Goal: Transaction & Acquisition: Book appointment/travel/reservation

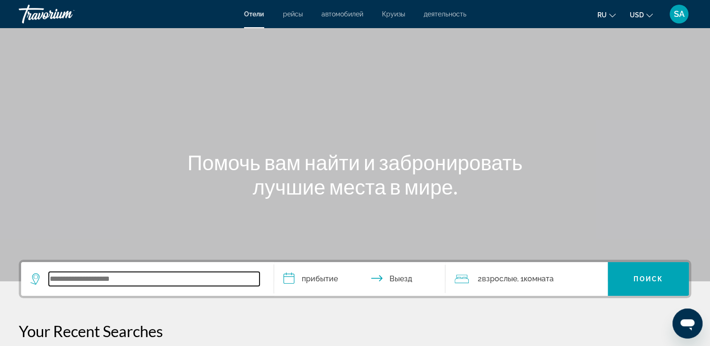
click at [82, 276] on input "Search widget" at bounding box center [154, 279] width 211 height 14
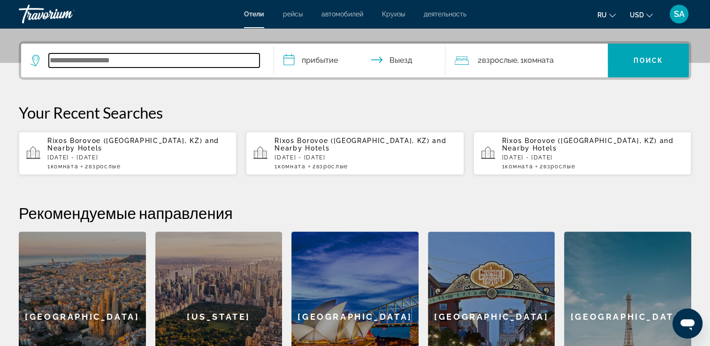
scroll to position [229, 0]
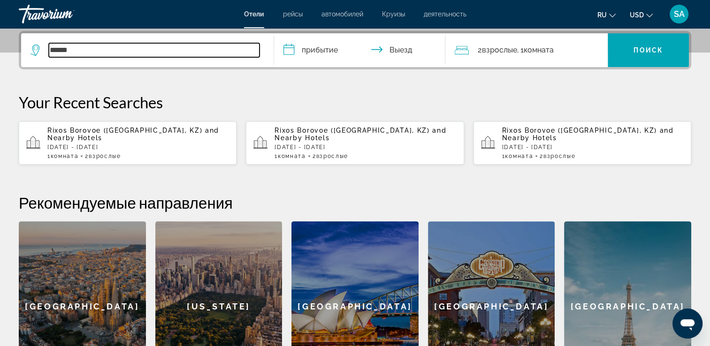
type input "******"
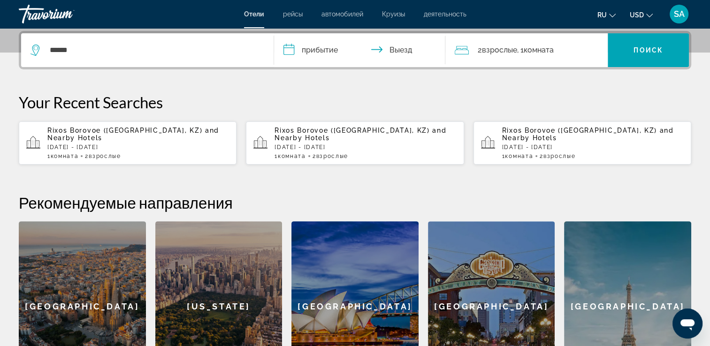
click at [327, 50] on input "**********" at bounding box center [362, 51] width 176 height 37
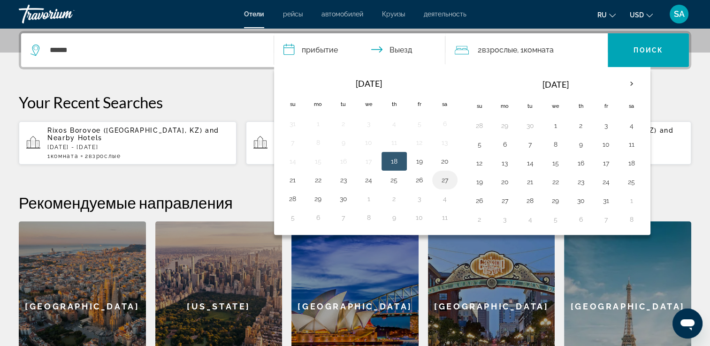
click at [445, 183] on button "27" at bounding box center [444, 180] width 15 height 13
click at [319, 194] on button "29" at bounding box center [318, 198] width 15 height 13
type input "**********"
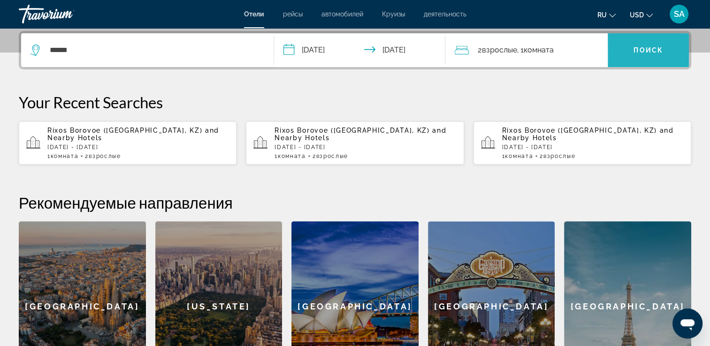
click at [648, 40] on span "Search widget" at bounding box center [648, 50] width 81 height 23
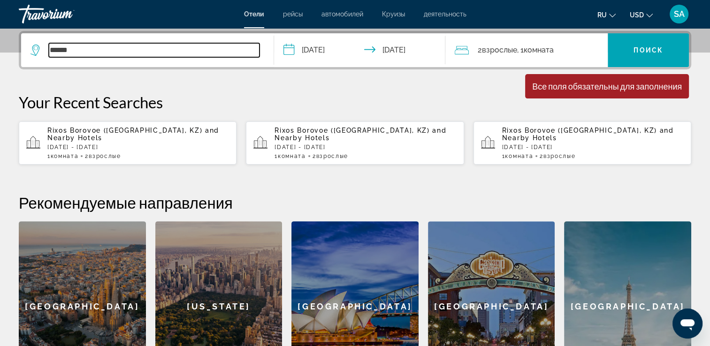
click at [83, 55] on input "******" at bounding box center [154, 50] width 211 height 14
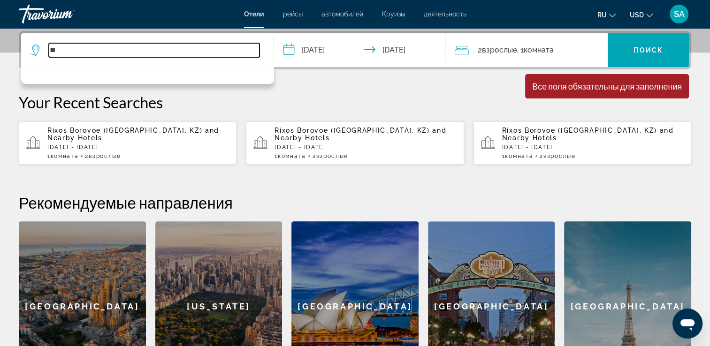
type input "*"
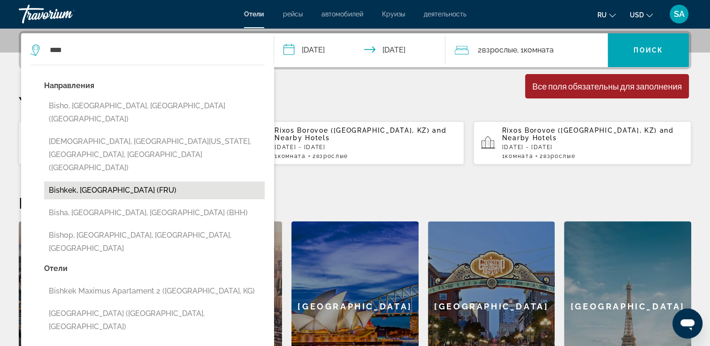
click at [94, 182] on button "Bishkek, [GEOGRAPHIC_DATA] (FRU)" at bounding box center [154, 191] width 221 height 18
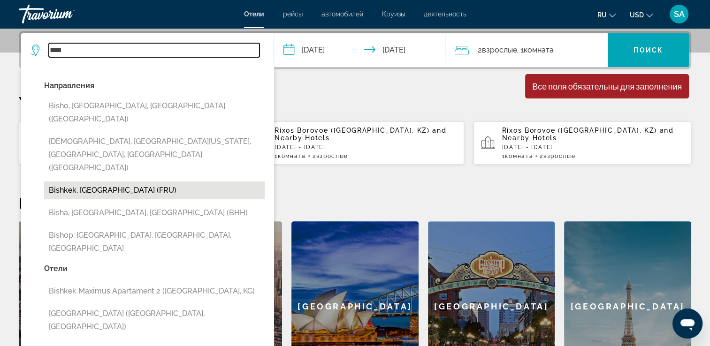
type input "**********"
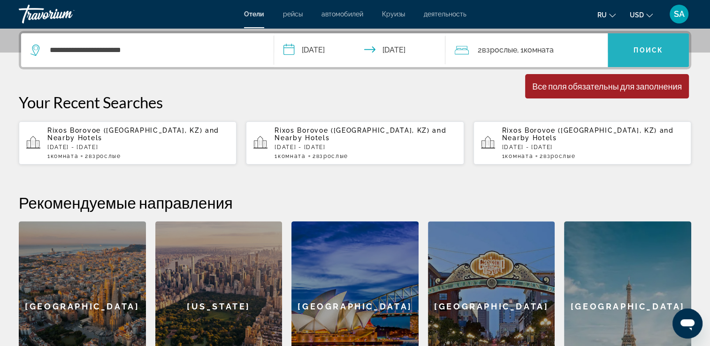
click at [640, 55] on span "Search widget" at bounding box center [648, 50] width 81 height 23
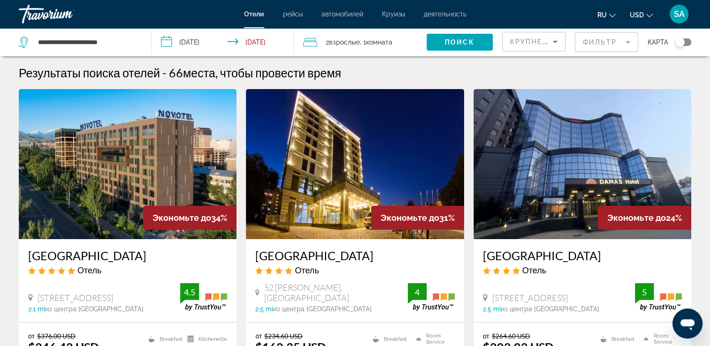
click at [680, 41] on div "Toggle map" at bounding box center [679, 42] width 9 height 9
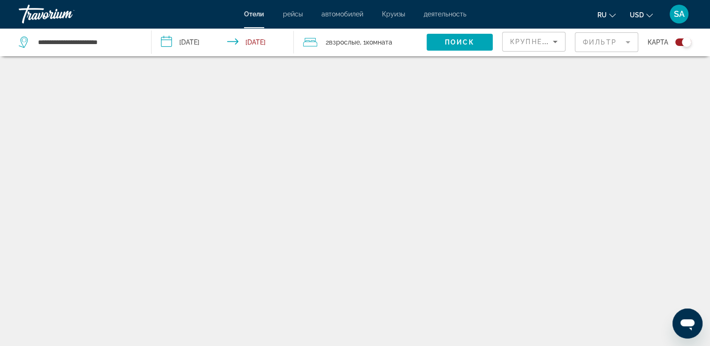
scroll to position [56, 0]
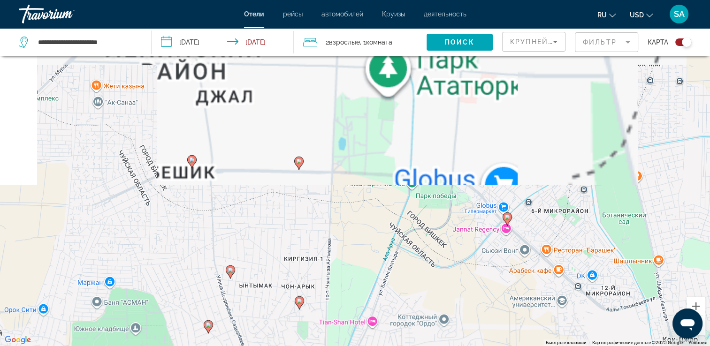
drag, startPoint x: 353, startPoint y: 84, endPoint x: 352, endPoint y: 370, distance: 285.9
click at [352, 290] on html "**********" at bounding box center [355, 117] width 710 height 346
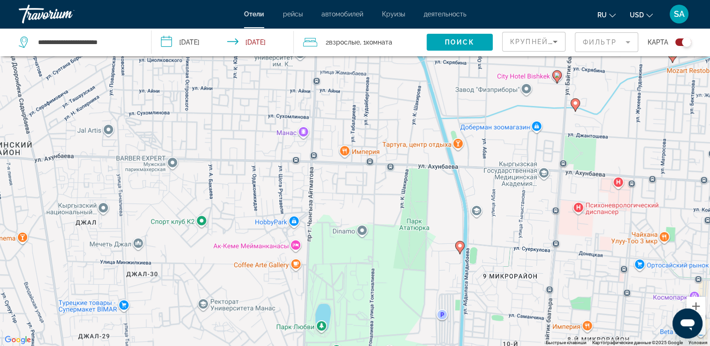
drag, startPoint x: 370, startPoint y: 122, endPoint x: 347, endPoint y: 311, distance: 191.0
click at [347, 311] on div "Чтобы активировать перетаскивание с помощью клавиатуры, нажмите Alt + Ввод. Пос…" at bounding box center [355, 173] width 710 height 346
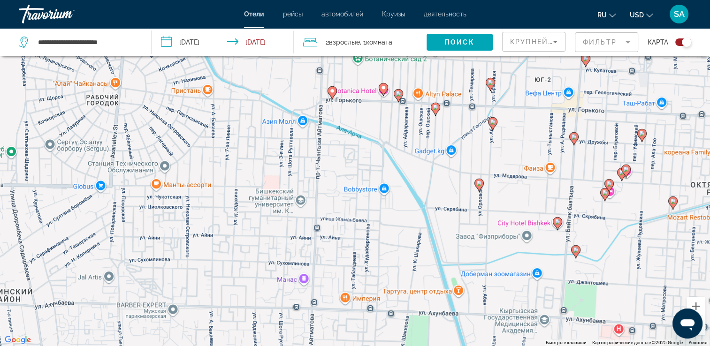
drag, startPoint x: 374, startPoint y: 147, endPoint x: 371, endPoint y: 247, distance: 100.0
click at [371, 247] on div "Чтобы активировать перетаскивание с помощью клавиатуры, нажмите Alt + Ввод. Пос…" at bounding box center [355, 173] width 710 height 346
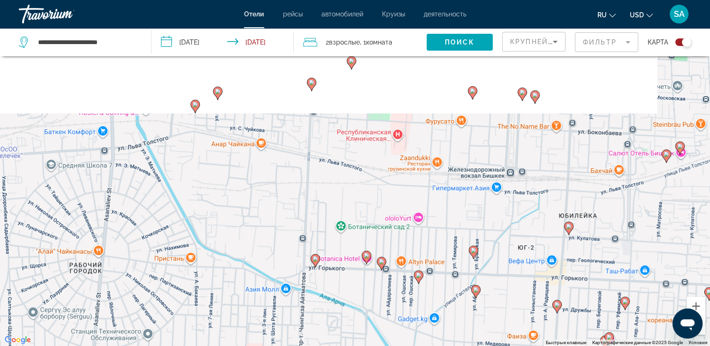
drag, startPoint x: 368, startPoint y: 171, endPoint x: 359, endPoint y: 290, distance: 118.6
click at [359, 290] on div "Чтобы активировать перетаскивание с помощью клавиатуры, нажмите Alt + Ввод. Пос…" at bounding box center [355, 173] width 710 height 346
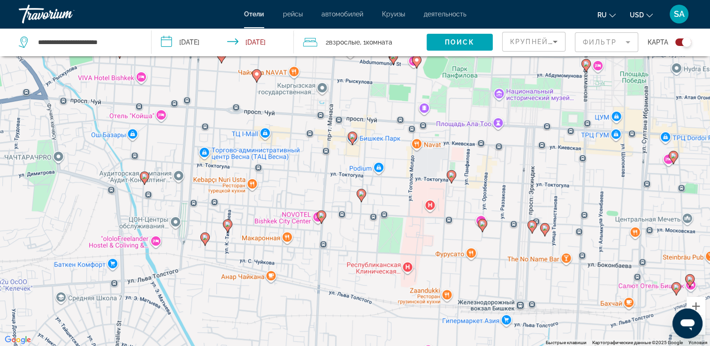
drag, startPoint x: 378, startPoint y: 164, endPoint x: 383, endPoint y: 274, distance: 109.5
click at [383, 274] on div "Чтобы активировать перетаскивание с помощью клавиатуры, нажмите Alt + Ввод. Пос…" at bounding box center [355, 173] width 710 height 346
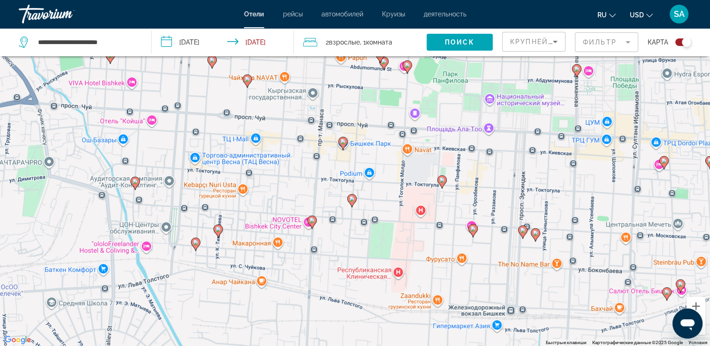
drag, startPoint x: 377, startPoint y: 140, endPoint x: 368, endPoint y: 144, distance: 9.9
click at [368, 144] on div "Чтобы активировать перетаскивание с помощью клавиатуры, нажмите Alt + Ввод. Пос…" at bounding box center [355, 173] width 710 height 346
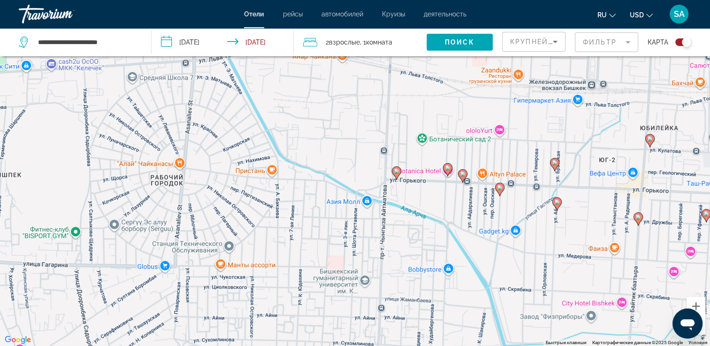
drag, startPoint x: 279, startPoint y: 279, endPoint x: 360, endPoint y: 57, distance: 236.6
click at [360, 57] on div "Чтобы активировать перетаскивание с помощью клавиатуры, нажмите Alt + Ввод. Пос…" at bounding box center [355, 173] width 710 height 346
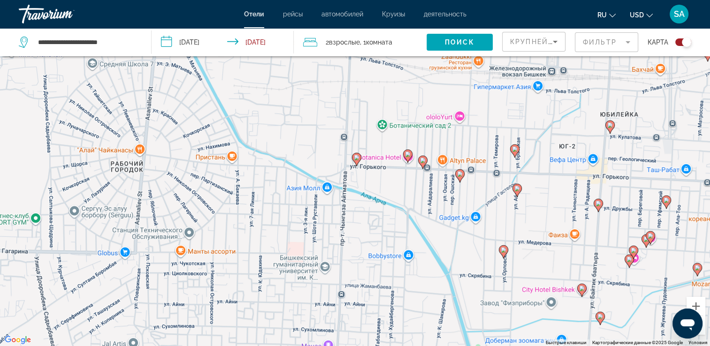
drag, startPoint x: 428, startPoint y: 309, endPoint x: 389, endPoint y: 302, distance: 40.0
click at [389, 302] on div "Чтобы активировать перетаскивание с помощью клавиатуры, нажмите Alt + Ввод. Пос…" at bounding box center [355, 173] width 710 height 346
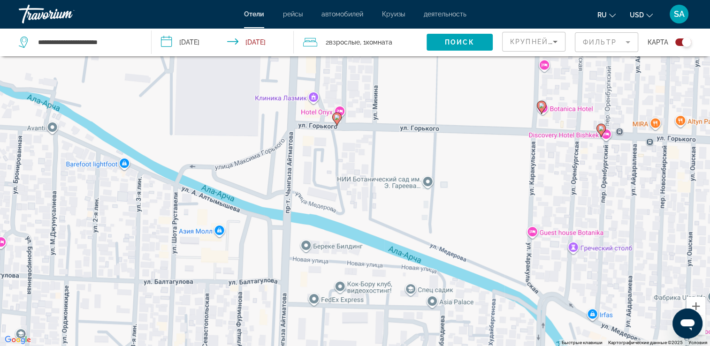
click at [327, 112] on div "Чтобы активировать перетаскивание с помощью клавиатуры, нажмите Alt + Ввод. Пос…" at bounding box center [355, 173] width 710 height 346
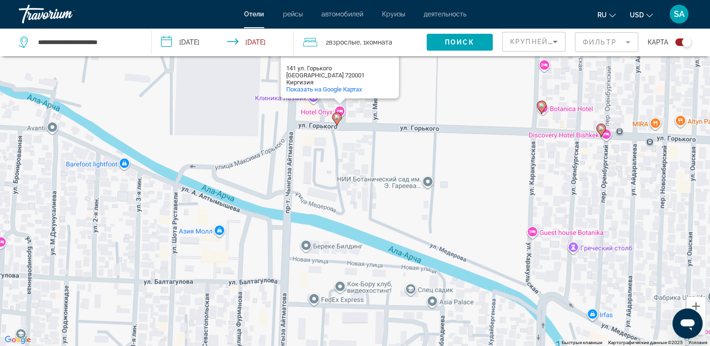
click at [342, 110] on div "Чтобы активировать перетаскивание с помощью клавиатуры, нажмите Alt + Ввод. Пос…" at bounding box center [355, 173] width 710 height 346
click at [340, 108] on div "Чтобы активировать перетаскивание с помощью клавиатуры, нажмите Alt + Ввод. Пос…" at bounding box center [355, 173] width 710 height 346
click at [320, 112] on div "Чтобы активировать перетаскивание с помощью клавиатуры, нажмите Alt + Ввод. Пос…" at bounding box center [355, 173] width 710 height 346
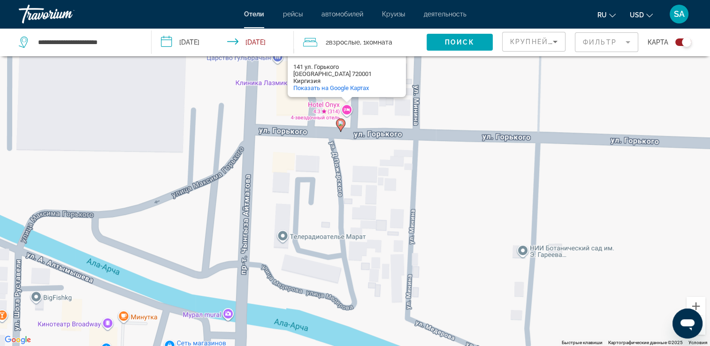
drag, startPoint x: 333, startPoint y: 171, endPoint x: 350, endPoint y: 280, distance: 109.8
click at [350, 280] on div "Чтобы активировать перетаскивание с помощью клавиатуры, нажмите Alt + Ввод. Пос…" at bounding box center [355, 173] width 710 height 346
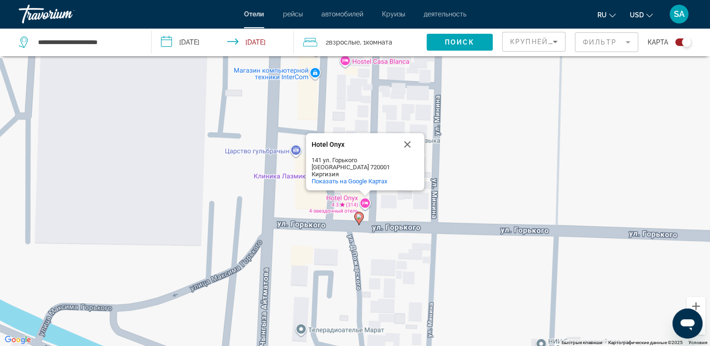
click at [348, 200] on div "Чтобы активировать перетаскивание с помощью клавиатуры, нажмите Alt + Ввод. Пос…" at bounding box center [355, 173] width 710 height 346
click at [367, 199] on div "Чтобы активировать перетаскивание с помощью клавиатуры, нажмите Alt + Ввод. Пос…" at bounding box center [355, 173] width 710 height 346
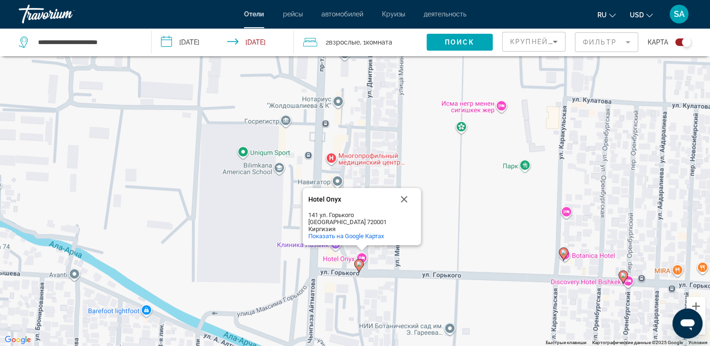
drag, startPoint x: 355, startPoint y: 210, endPoint x: 355, endPoint y: 276, distance: 65.7
click at [355, 276] on div "Чтобы активировать перетаскивание с помощью клавиатуры, нажмите Alt + Ввод. Пос…" at bounding box center [355, 173] width 710 height 346
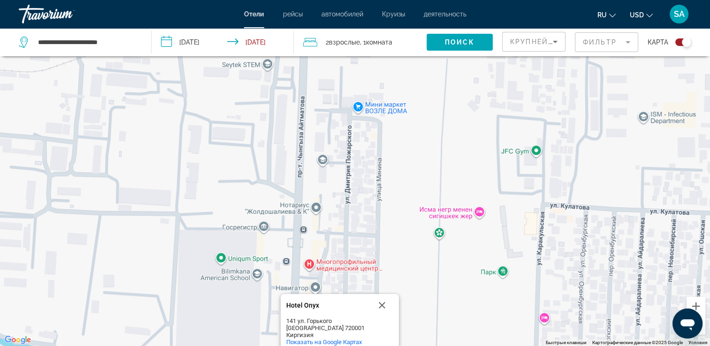
drag, startPoint x: 359, startPoint y: 151, endPoint x: 336, endPoint y: 240, distance: 92.0
click at [336, 240] on div "Чтобы активировать перетаскивание с помощью клавиатуры, нажмите Alt + Ввод. Пос…" at bounding box center [355, 173] width 710 height 346
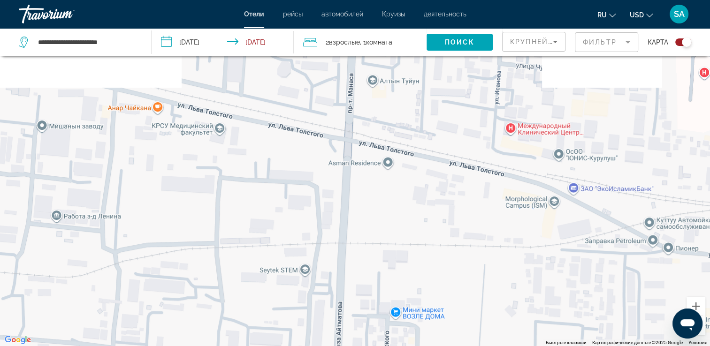
drag, startPoint x: 338, startPoint y: 123, endPoint x: 376, endPoint y: 331, distance: 210.9
click at [376, 331] on div "Чтобы активировать перетаскивание с помощью клавиатуры, нажмите Alt + Ввод. Пос…" at bounding box center [355, 173] width 710 height 346
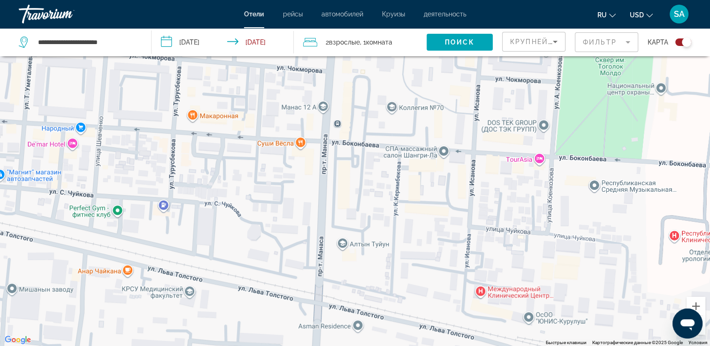
drag, startPoint x: 388, startPoint y: 163, endPoint x: 360, endPoint y: 333, distance: 171.8
click at [360, 333] on div "Чтобы активировать перетаскивание с помощью клавиатуры, нажмите Alt + Ввод. Пос…" at bounding box center [355, 173] width 710 height 346
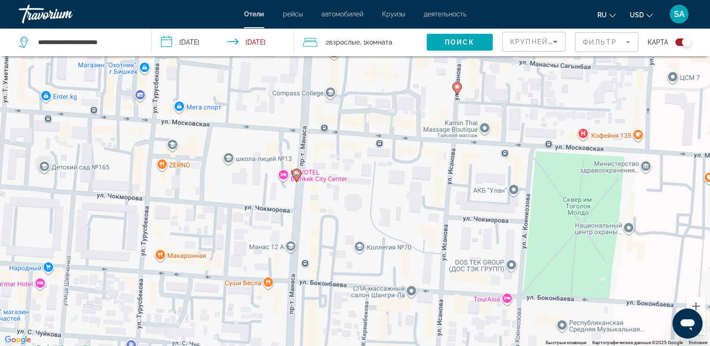
drag, startPoint x: 361, startPoint y: 143, endPoint x: 328, endPoint y: 292, distance: 153.0
click at [328, 292] on div "Чтобы активировать перетаскивание с помощью клавиатуры, нажмите Alt + Ввод. Пос…" at bounding box center [355, 173] width 710 height 346
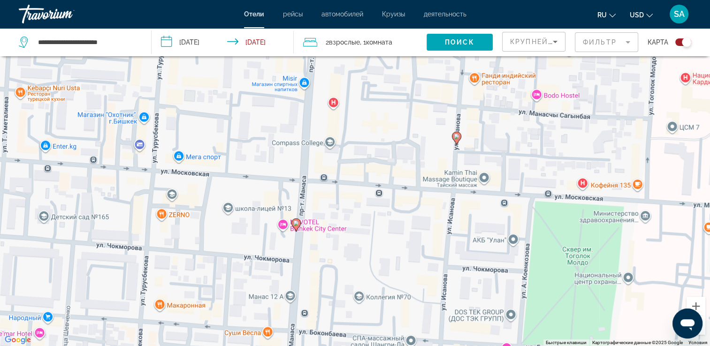
click at [307, 224] on div "Чтобы активировать перетаскивание с помощью клавиатуры, нажмите Alt + Ввод. Пос…" at bounding box center [355, 173] width 710 height 346
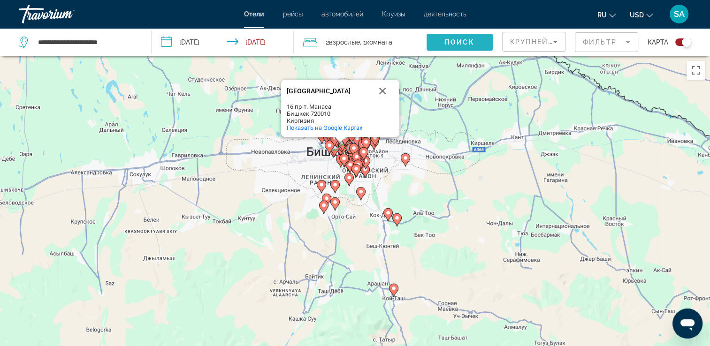
click at [455, 39] on span "Поиск" at bounding box center [460, 42] width 30 height 8
click at [682, 42] on div "Toggle map" at bounding box center [686, 42] width 9 height 9
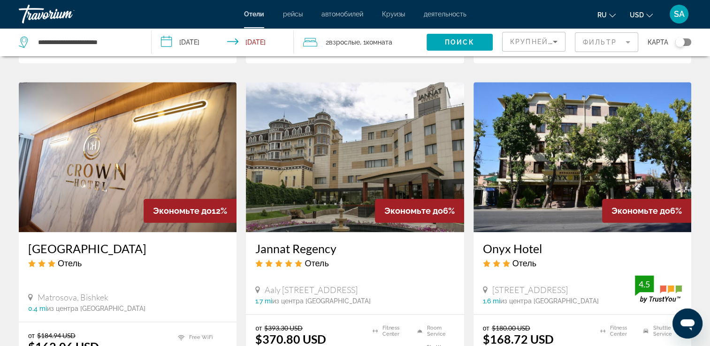
scroll to position [1080, 0]
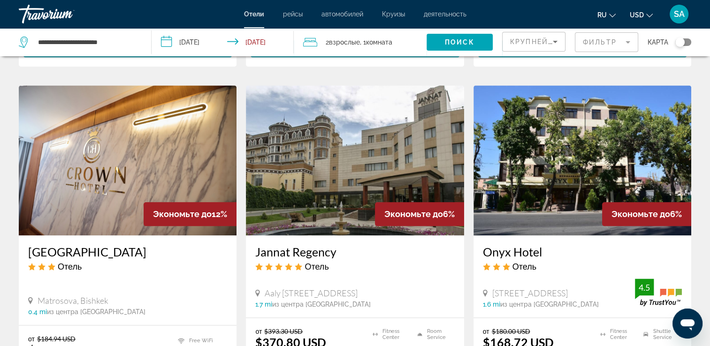
click at [575, 199] on img "Main content" at bounding box center [583, 160] width 218 height 150
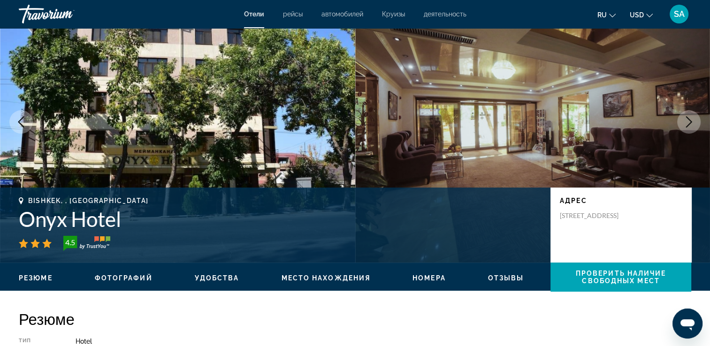
click at [429, 276] on span "Номера" at bounding box center [429, 279] width 33 height 8
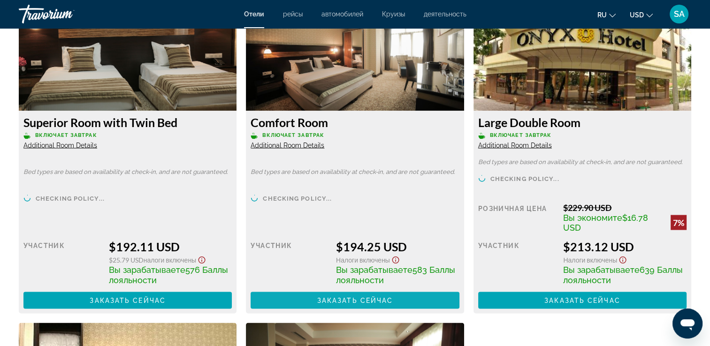
scroll to position [1535, 0]
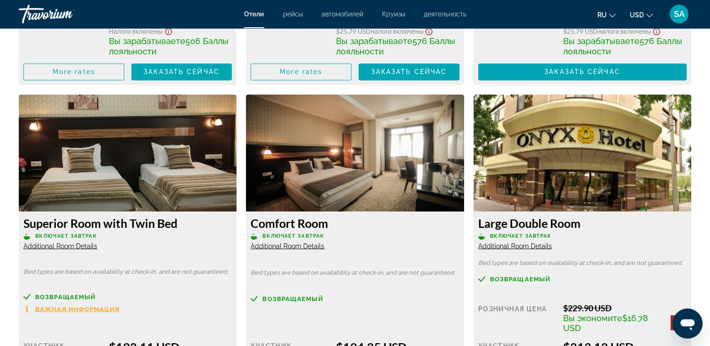
click at [419, 185] on img "Main content" at bounding box center [355, 152] width 218 height 117
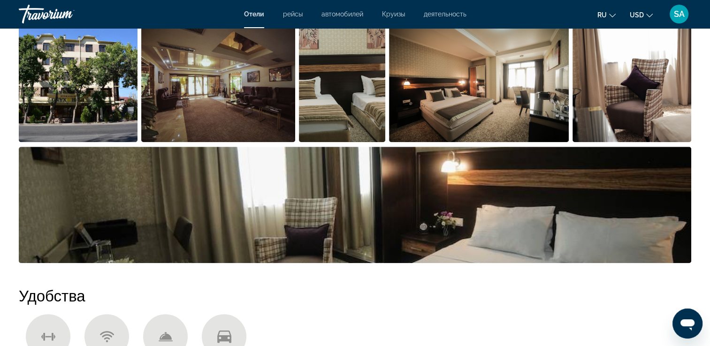
scroll to position [456, 0]
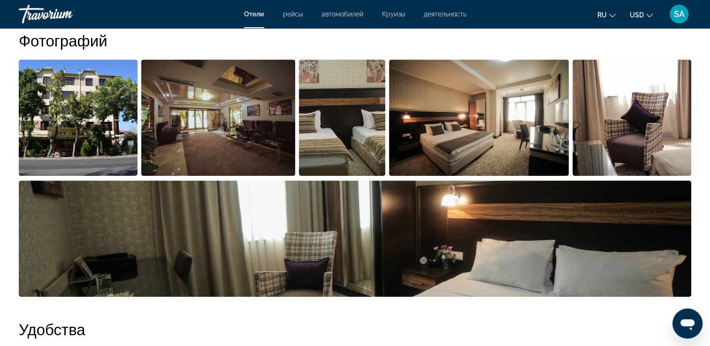
click at [110, 130] on img "Open full-screen image slider" at bounding box center [78, 118] width 119 height 116
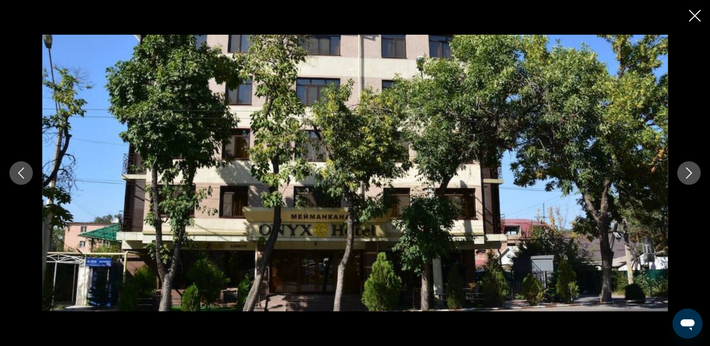
click at [694, 168] on icon "Next image" at bounding box center [688, 173] width 11 height 11
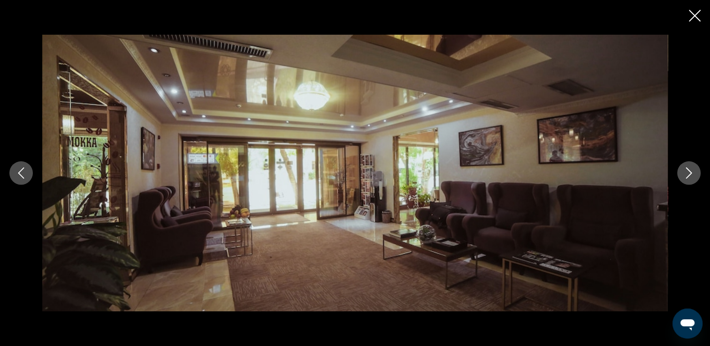
click at [26, 174] on icon "Previous image" at bounding box center [20, 173] width 11 height 11
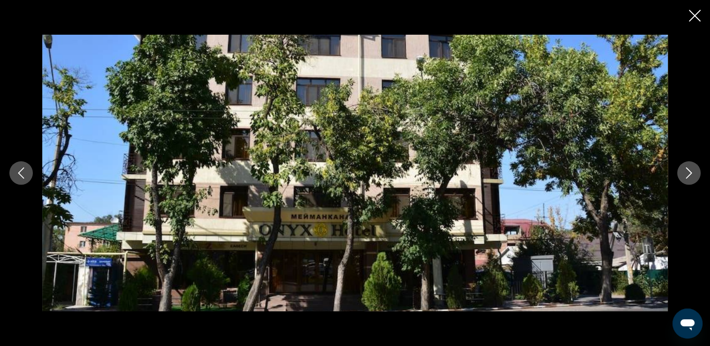
click at [683, 173] on icon "Next image" at bounding box center [688, 173] width 11 height 11
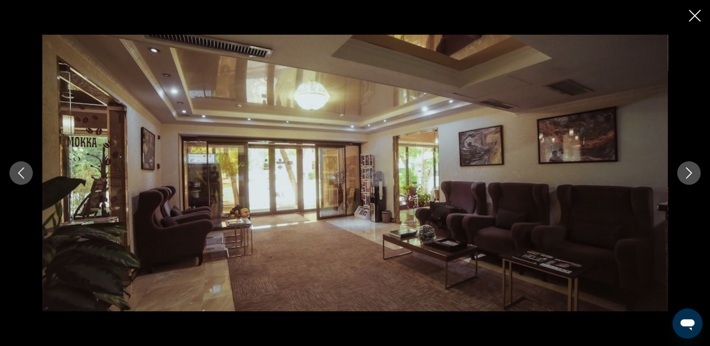
click at [683, 173] on icon "Next image" at bounding box center [688, 173] width 11 height 11
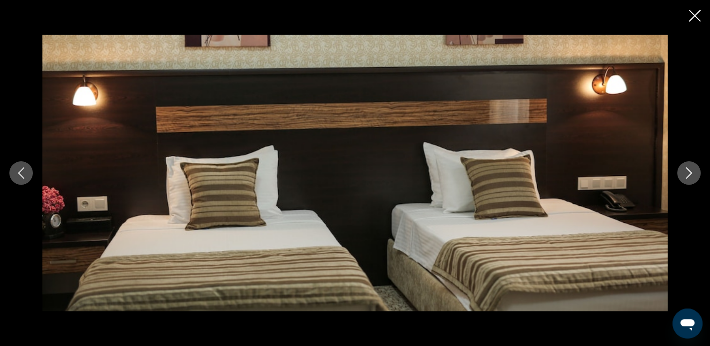
click at [683, 173] on icon "Next image" at bounding box center [688, 173] width 11 height 11
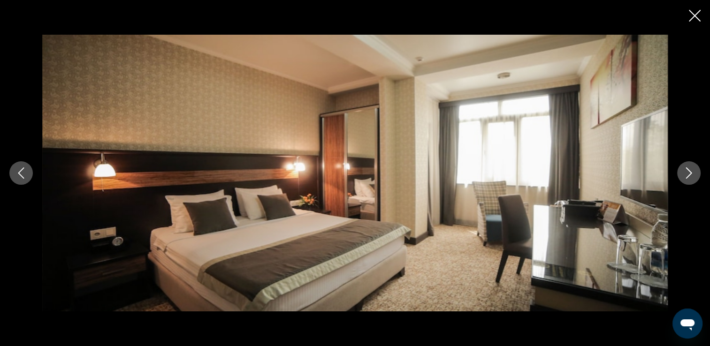
click at [683, 173] on icon "Next image" at bounding box center [688, 173] width 11 height 11
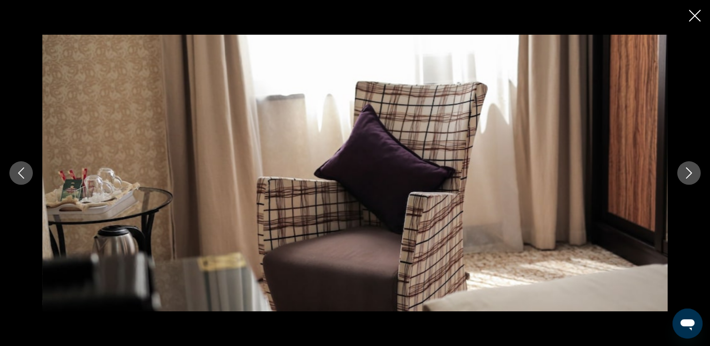
click at [683, 173] on icon "Next image" at bounding box center [688, 173] width 11 height 11
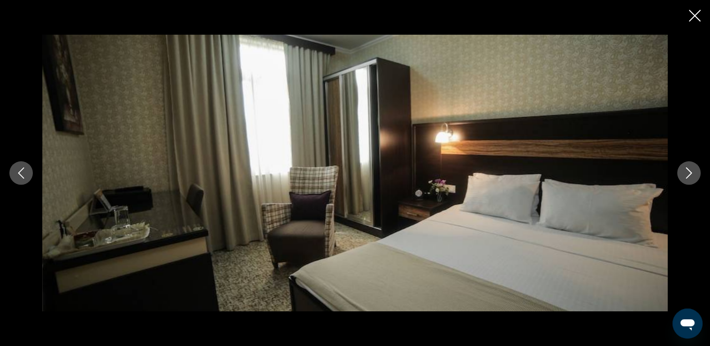
click at [683, 173] on icon "Next image" at bounding box center [688, 173] width 11 height 11
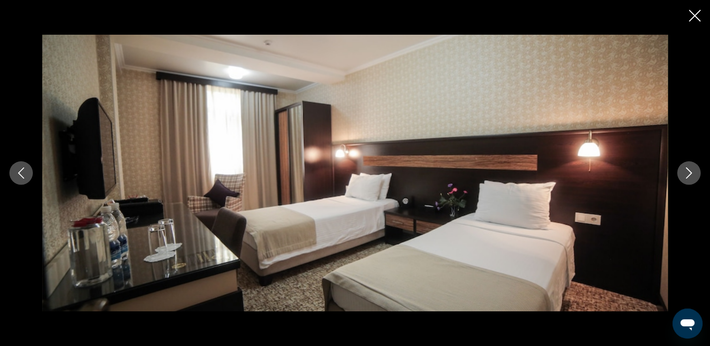
click at [683, 173] on icon "Next image" at bounding box center [688, 173] width 11 height 11
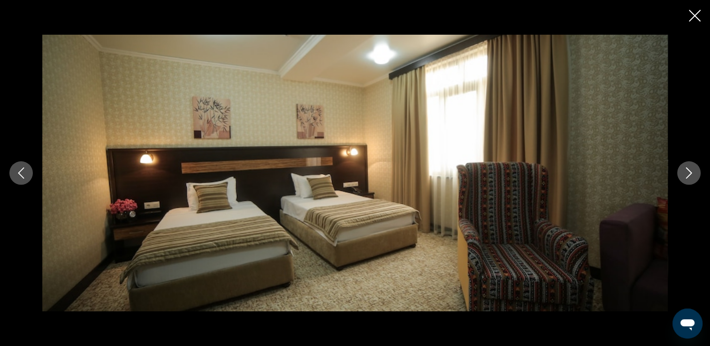
click at [683, 173] on icon "Next image" at bounding box center [688, 173] width 11 height 11
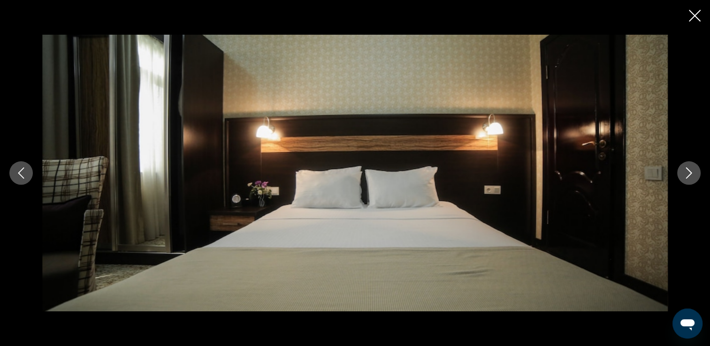
click at [683, 173] on icon "Next image" at bounding box center [688, 173] width 11 height 11
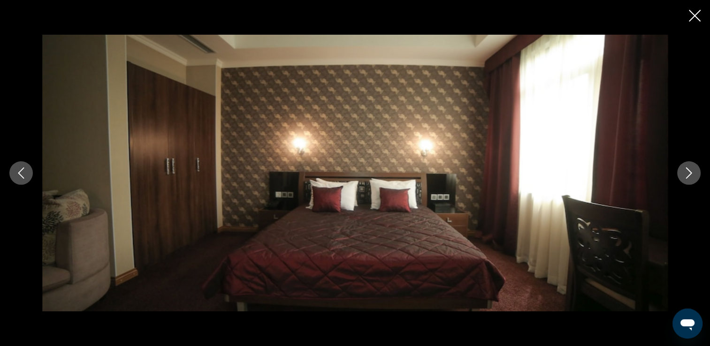
click at [683, 173] on icon "Next image" at bounding box center [688, 173] width 11 height 11
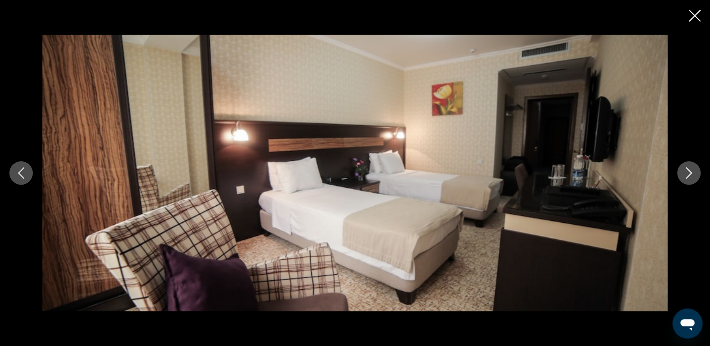
click at [683, 173] on icon "Next image" at bounding box center [688, 173] width 11 height 11
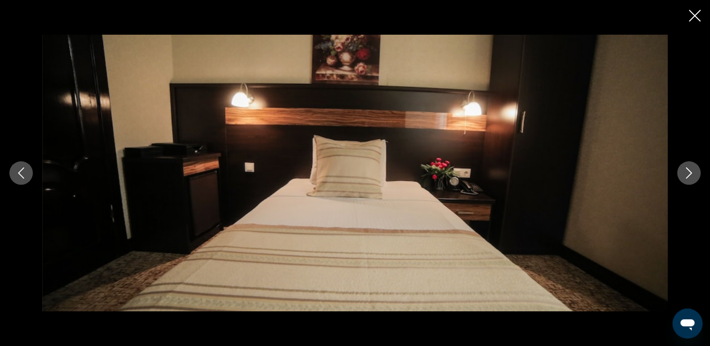
click at [683, 173] on icon "Next image" at bounding box center [688, 173] width 11 height 11
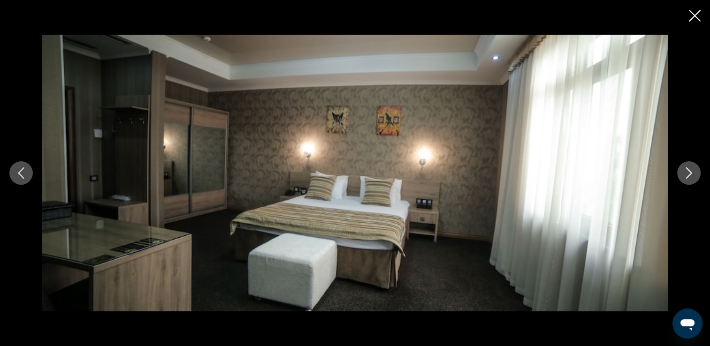
click at [683, 173] on icon "Next image" at bounding box center [688, 173] width 11 height 11
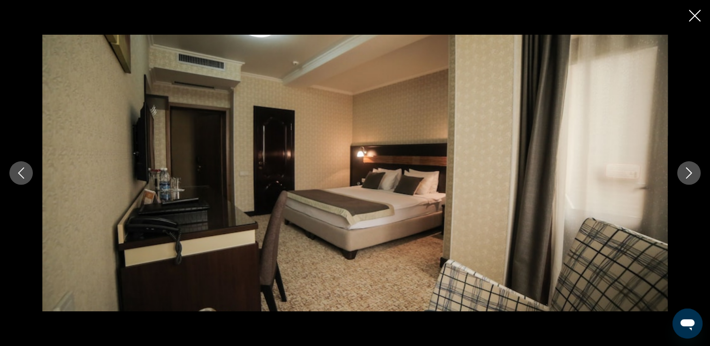
click at [683, 173] on icon "Next image" at bounding box center [688, 173] width 11 height 11
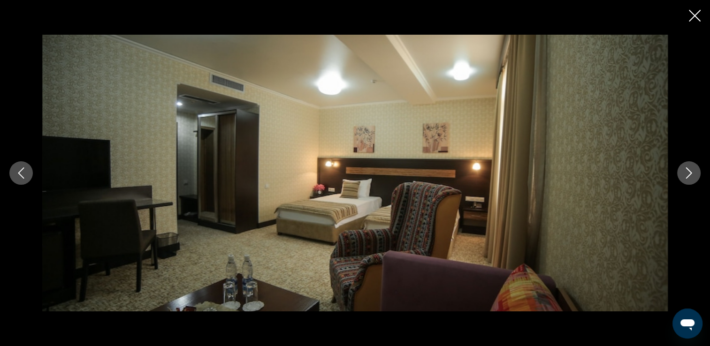
click at [683, 173] on icon "Next image" at bounding box center [688, 173] width 11 height 11
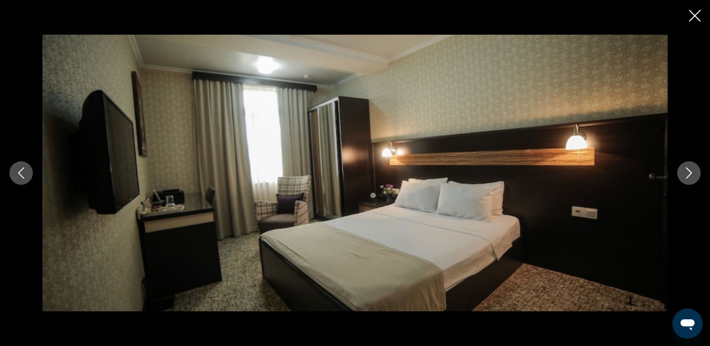
click at [683, 173] on icon "Next image" at bounding box center [688, 173] width 11 height 11
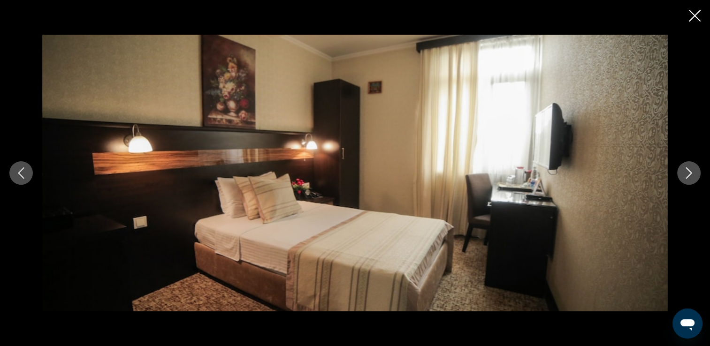
click at [683, 173] on icon "Next image" at bounding box center [688, 173] width 11 height 11
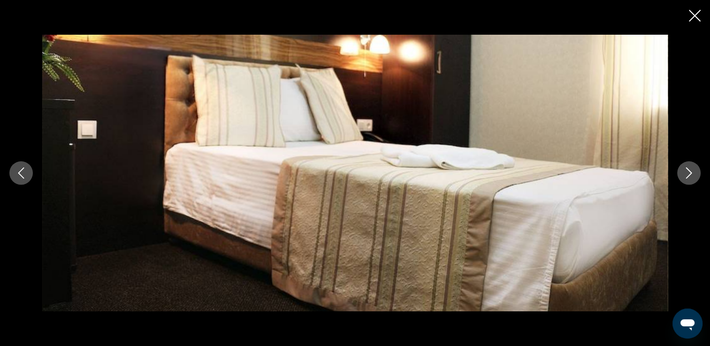
click at [683, 173] on icon "Next image" at bounding box center [688, 173] width 11 height 11
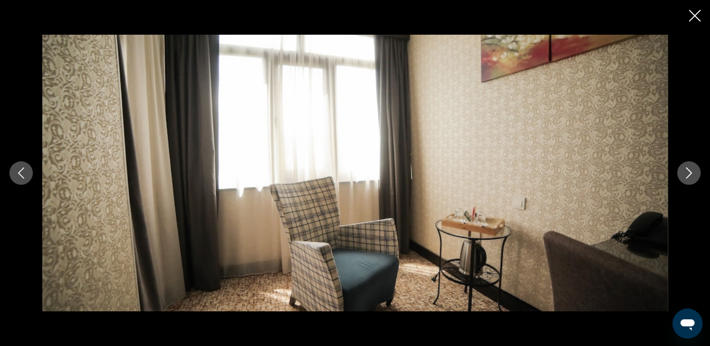
click at [683, 173] on icon "Next image" at bounding box center [688, 173] width 11 height 11
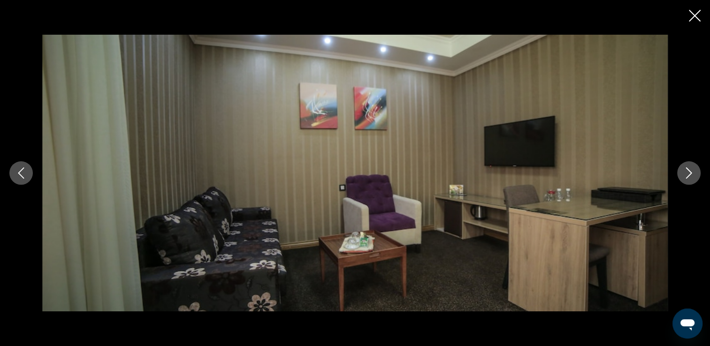
click at [683, 173] on icon "Next image" at bounding box center [688, 173] width 11 height 11
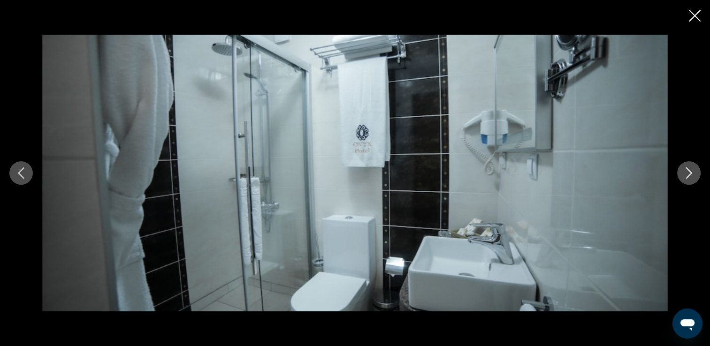
click at [683, 173] on icon "Next image" at bounding box center [688, 173] width 11 height 11
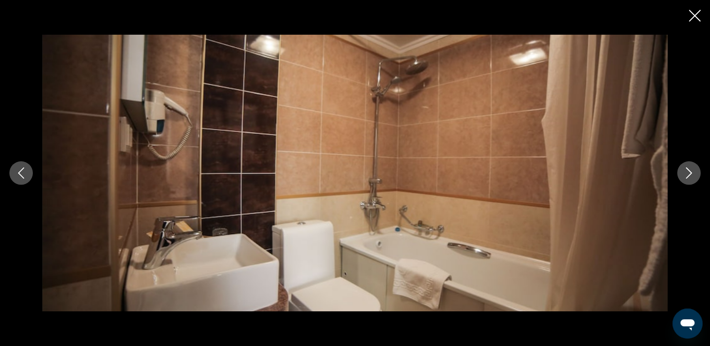
click at [683, 173] on icon "Next image" at bounding box center [688, 173] width 11 height 11
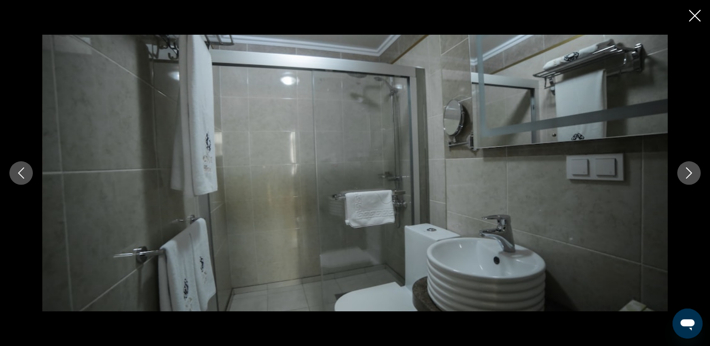
click at [683, 173] on icon "Next image" at bounding box center [688, 173] width 11 height 11
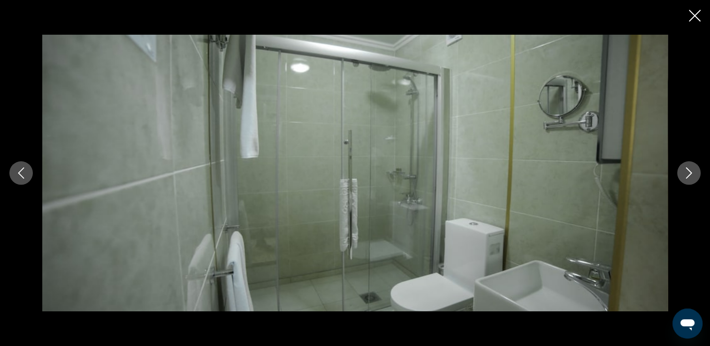
click at [683, 173] on icon "Next image" at bounding box center [688, 173] width 11 height 11
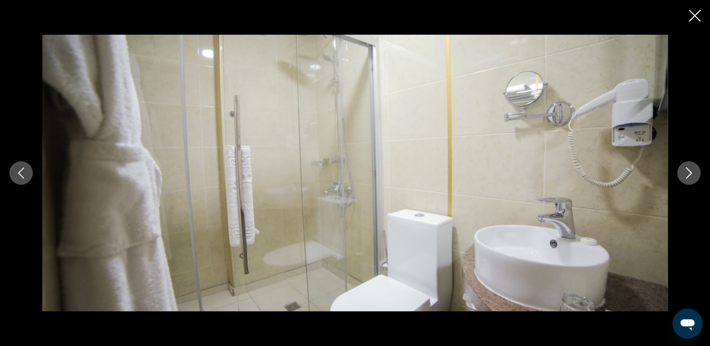
click at [683, 173] on icon "Next image" at bounding box center [688, 173] width 11 height 11
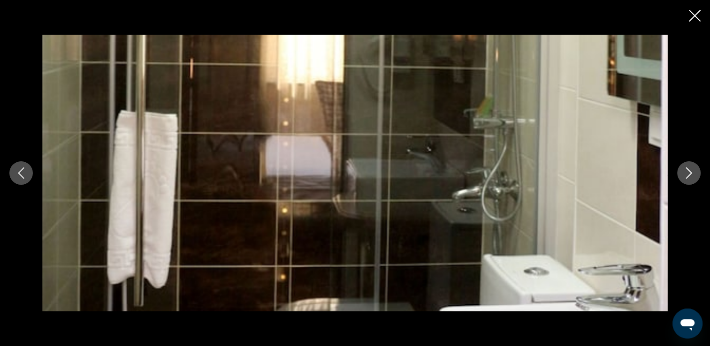
click at [683, 173] on icon "Next image" at bounding box center [688, 173] width 11 height 11
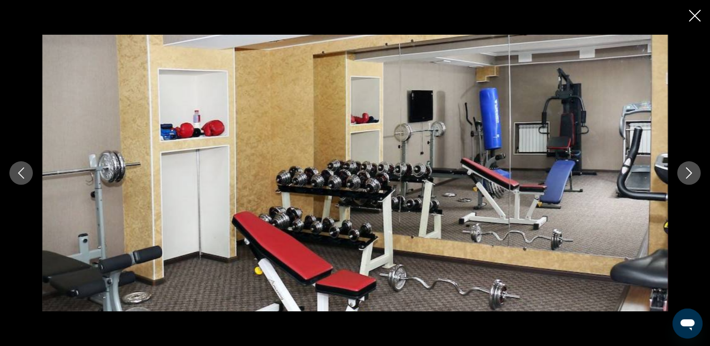
click at [683, 173] on icon "Next image" at bounding box center [688, 173] width 11 height 11
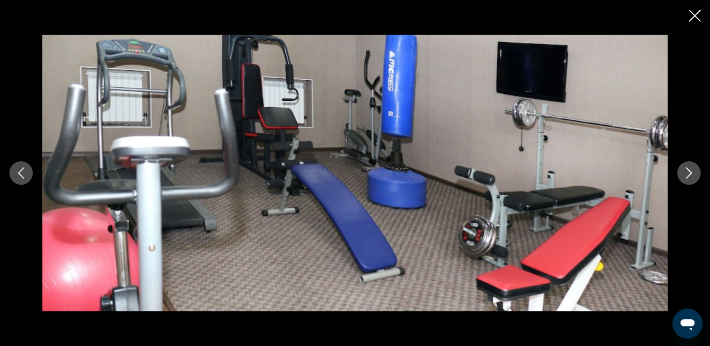
click at [683, 173] on icon "Next image" at bounding box center [688, 173] width 11 height 11
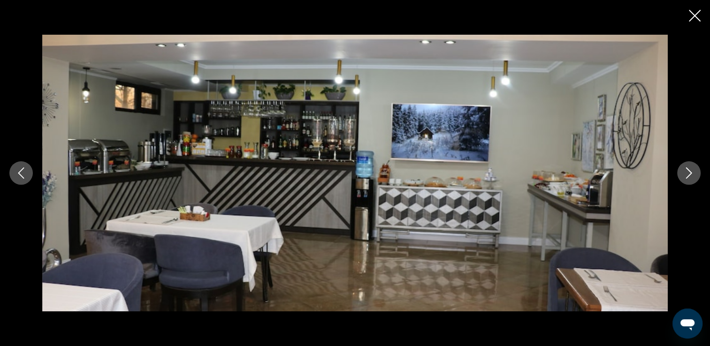
click at [683, 173] on icon "Next image" at bounding box center [688, 173] width 11 height 11
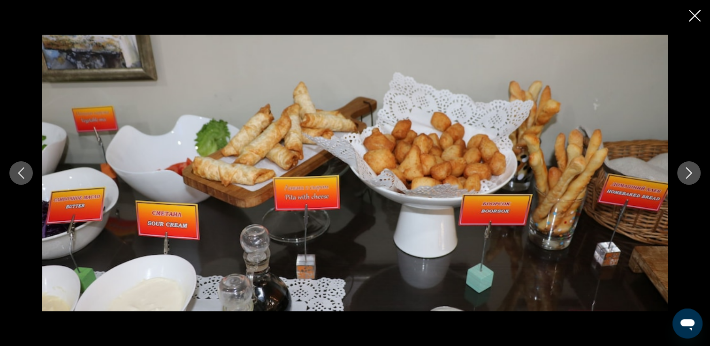
click at [683, 173] on icon "Next image" at bounding box center [688, 173] width 11 height 11
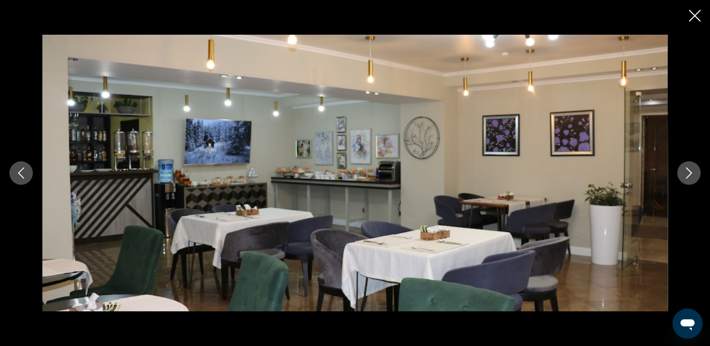
click at [683, 173] on icon "Next image" at bounding box center [688, 173] width 11 height 11
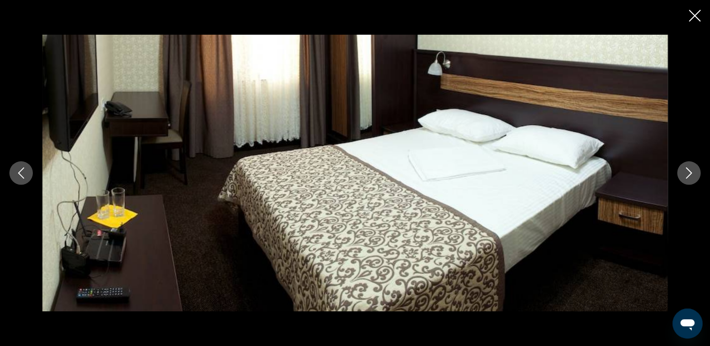
click at [683, 173] on icon "Next image" at bounding box center [688, 173] width 11 height 11
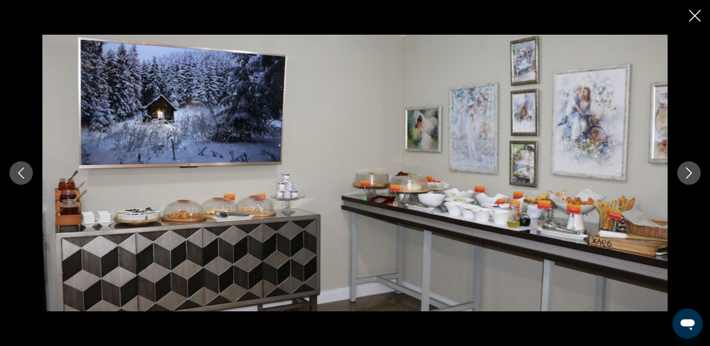
click at [683, 173] on icon "Next image" at bounding box center [688, 173] width 11 height 11
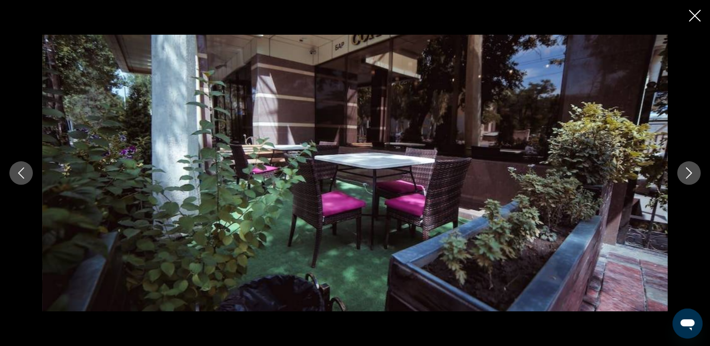
click at [683, 173] on icon "Next image" at bounding box center [688, 173] width 11 height 11
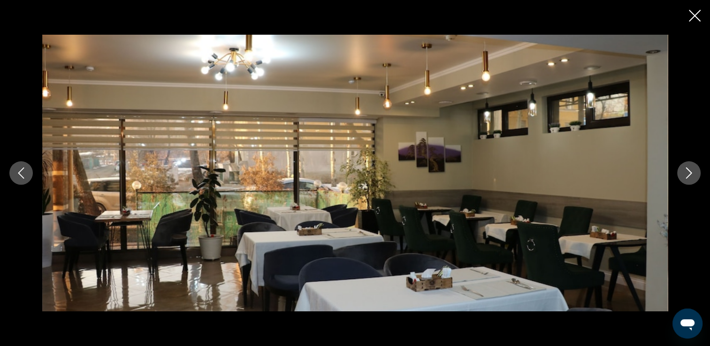
click at [683, 173] on icon "Next image" at bounding box center [688, 173] width 11 height 11
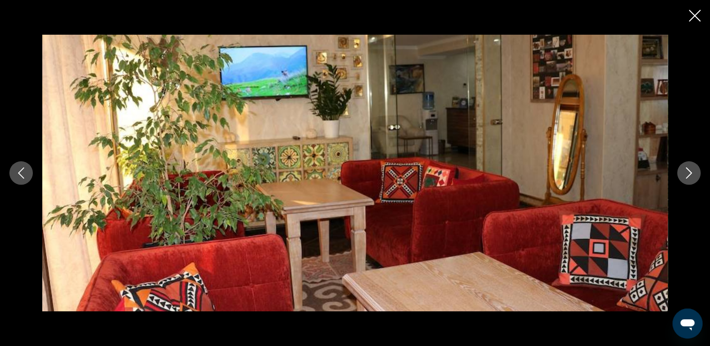
click at [683, 173] on icon "Next image" at bounding box center [688, 173] width 11 height 11
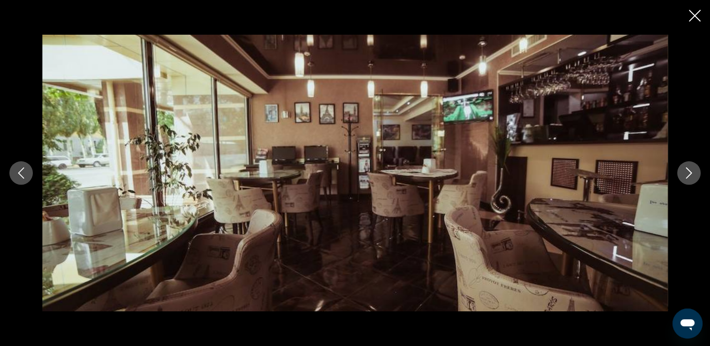
click at [683, 173] on icon "Next image" at bounding box center [688, 173] width 11 height 11
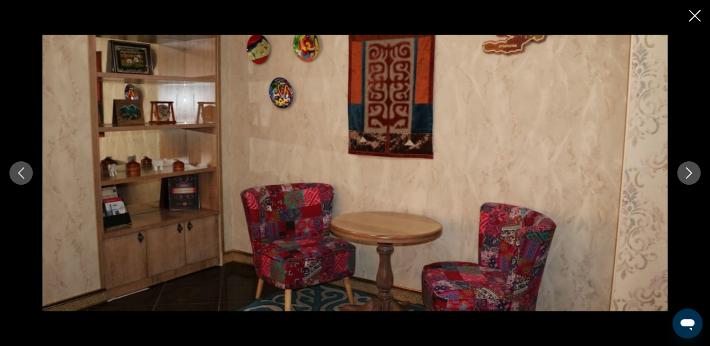
click at [683, 173] on icon "Next image" at bounding box center [688, 173] width 11 height 11
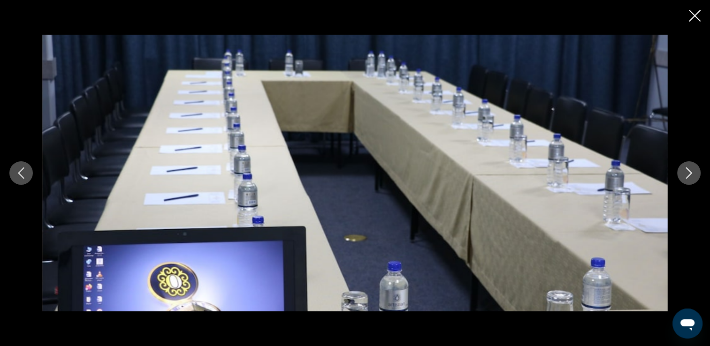
click at [683, 173] on icon "Next image" at bounding box center [688, 173] width 11 height 11
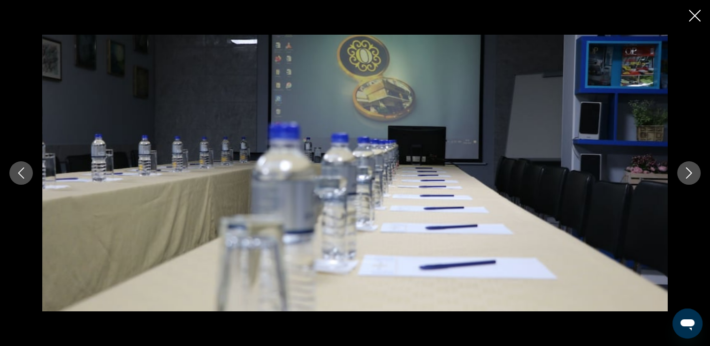
click at [683, 173] on icon "Next image" at bounding box center [688, 173] width 11 height 11
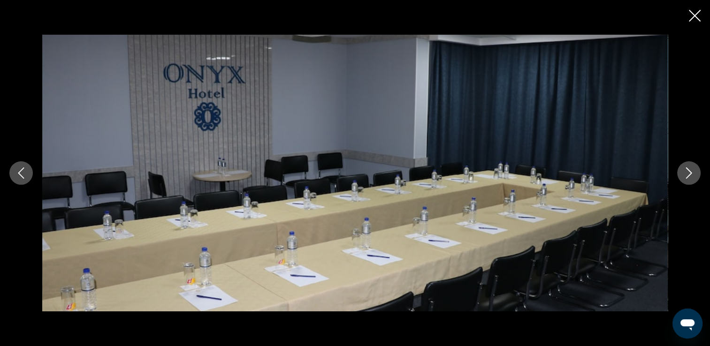
click at [683, 173] on icon "Next image" at bounding box center [688, 173] width 11 height 11
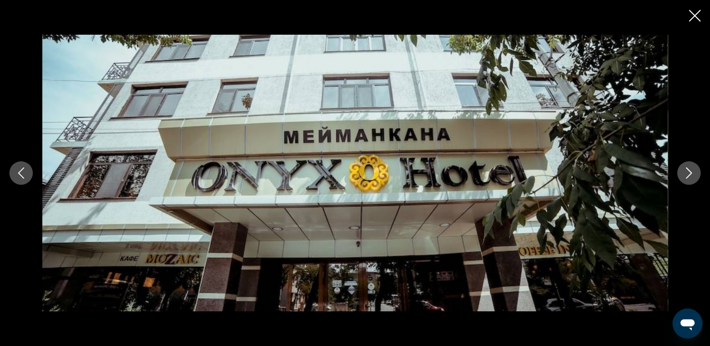
click at [683, 173] on icon "Next image" at bounding box center [688, 173] width 11 height 11
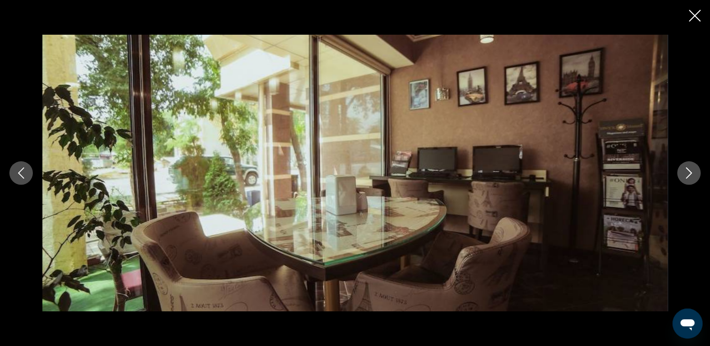
click at [683, 173] on icon "Next image" at bounding box center [688, 173] width 11 height 11
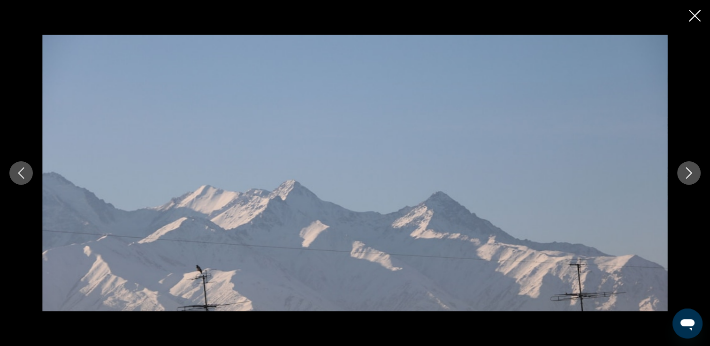
click at [683, 173] on icon "Next image" at bounding box center [688, 173] width 11 height 11
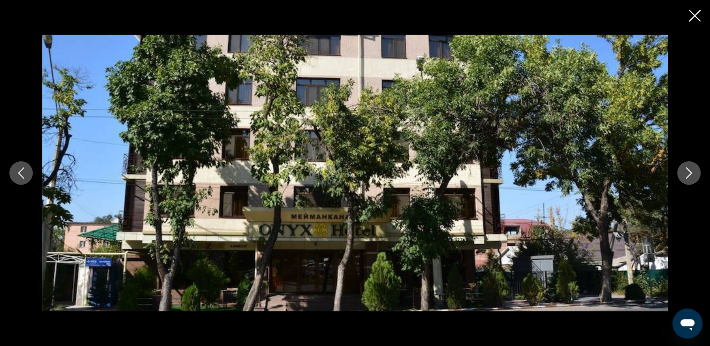
click at [683, 173] on icon "Next image" at bounding box center [688, 173] width 11 height 11
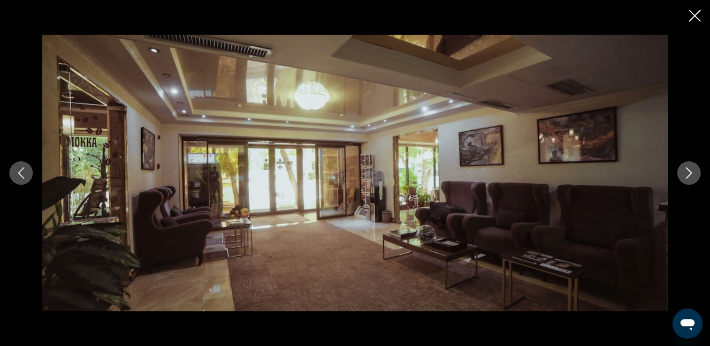
click at [687, 14] on div "prev next" at bounding box center [355, 173] width 710 height 346
click at [692, 18] on icon "Close slideshow" at bounding box center [695, 16] width 12 height 12
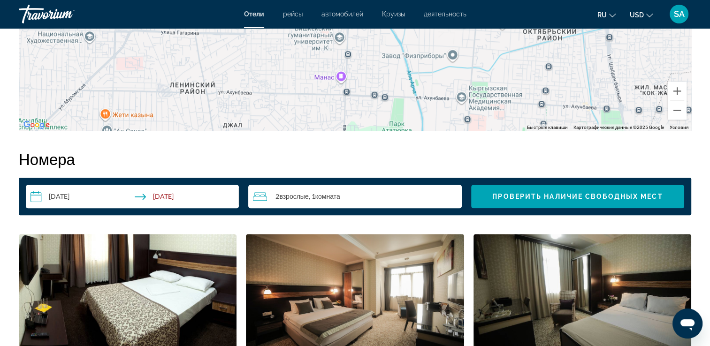
scroll to position [1066, 0]
